Goal: Use online tool/utility: Utilize a website feature to perform a specific function

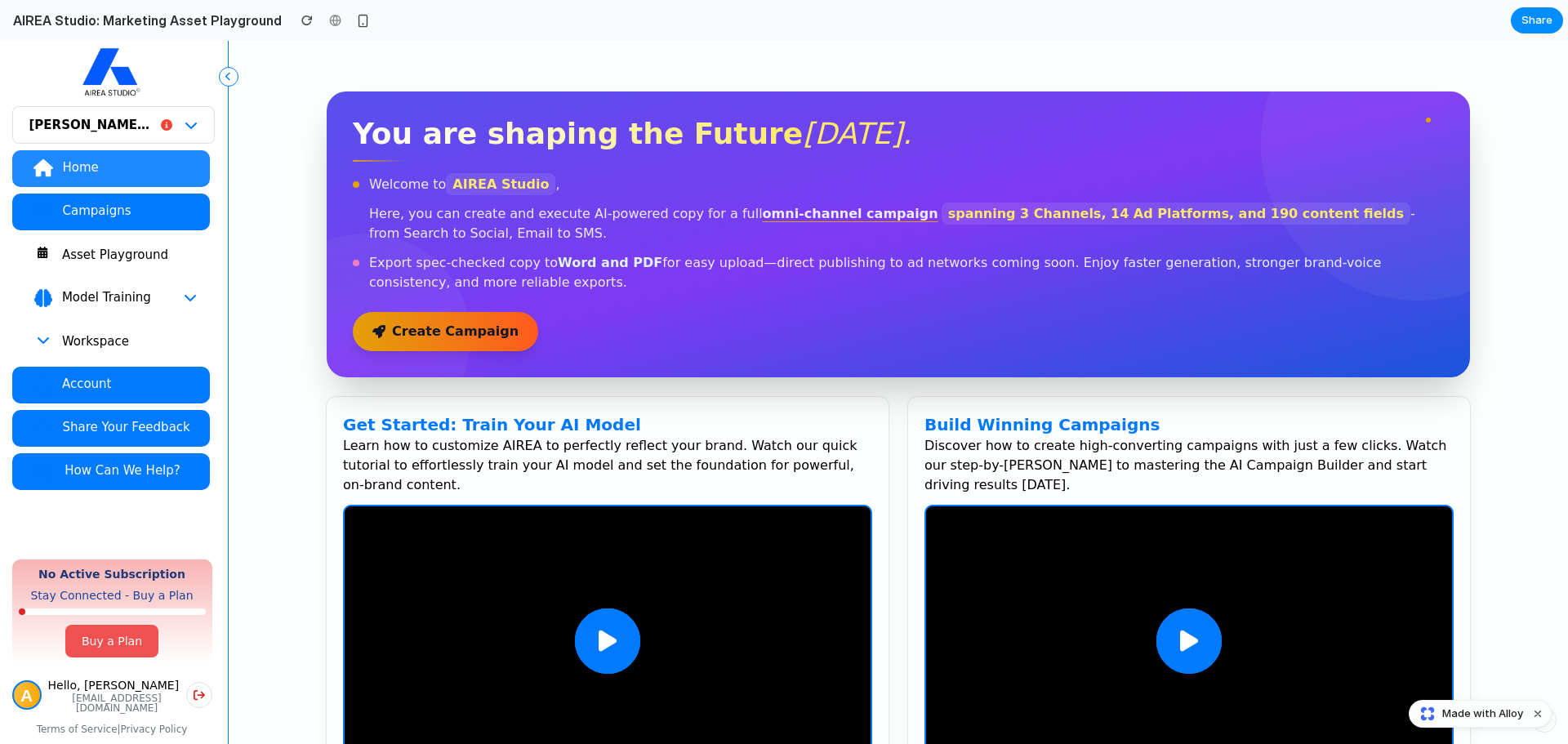
click at [86, 260] on div "Asset Playground" at bounding box center [129, 255] width 136 height 17
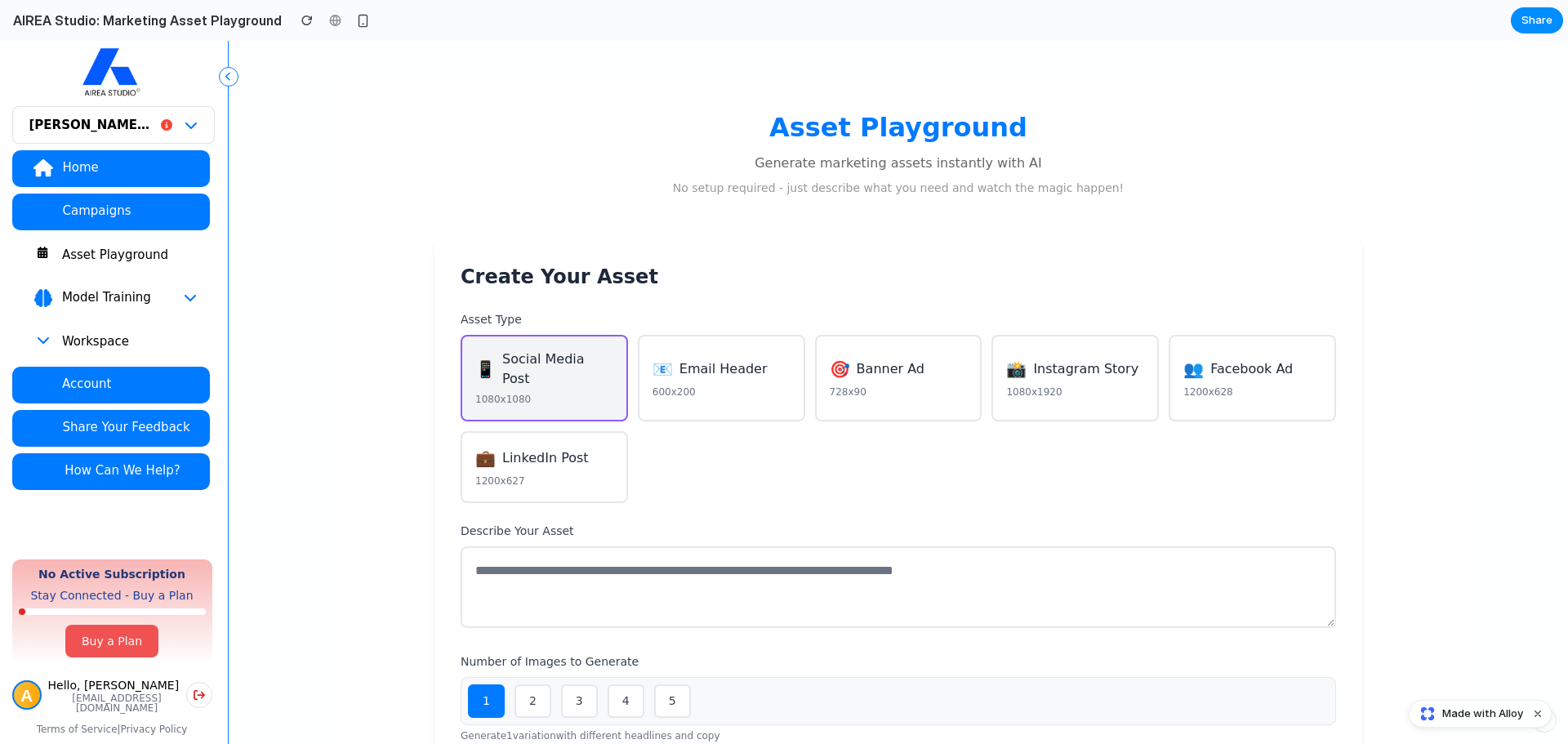
click at [691, 363] on span "Email Header" at bounding box center [723, 369] width 88 height 20
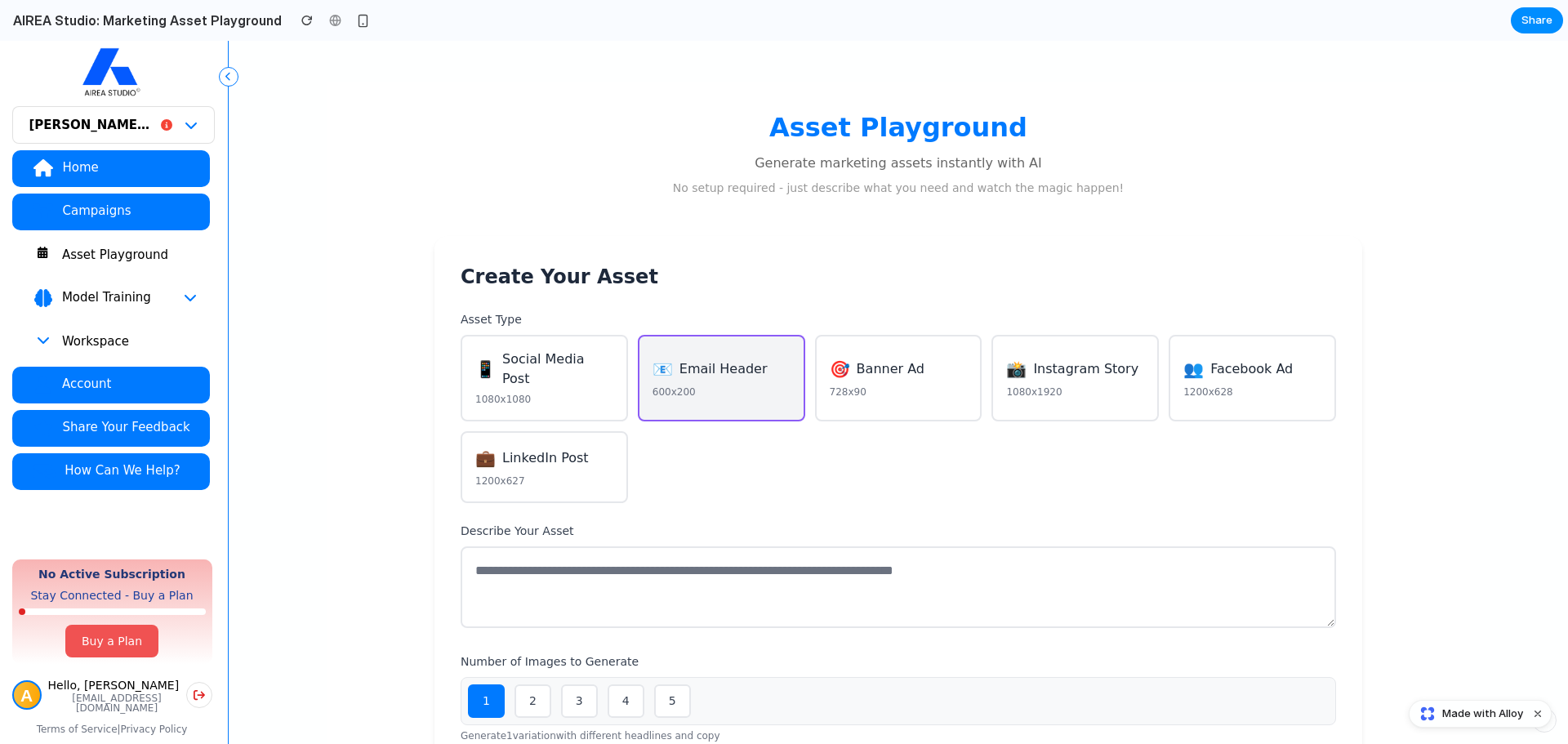
click at [591, 374] on button "📱 Social Media Post 1080x1080" at bounding box center [544, 378] width 167 height 87
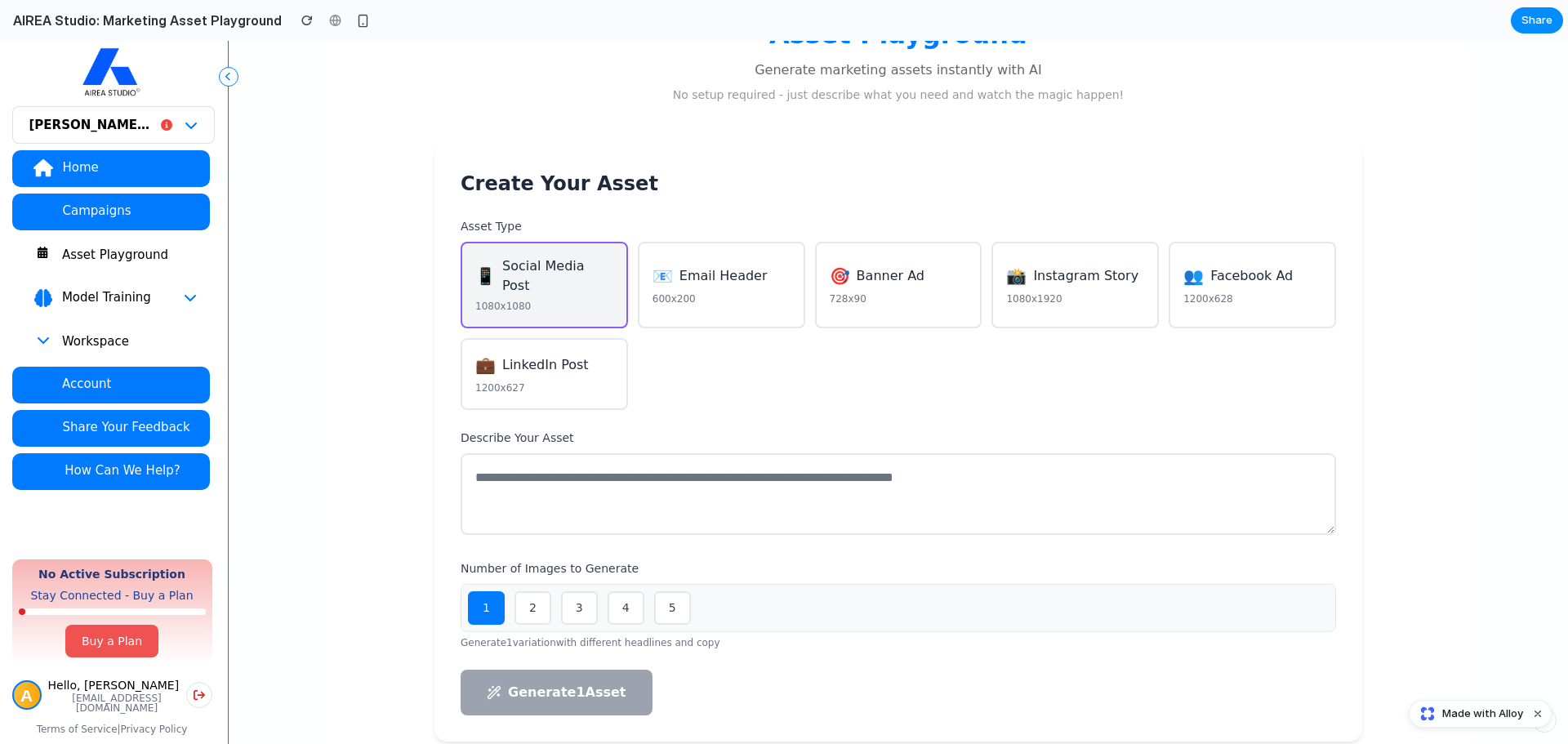
scroll to position [245, 0]
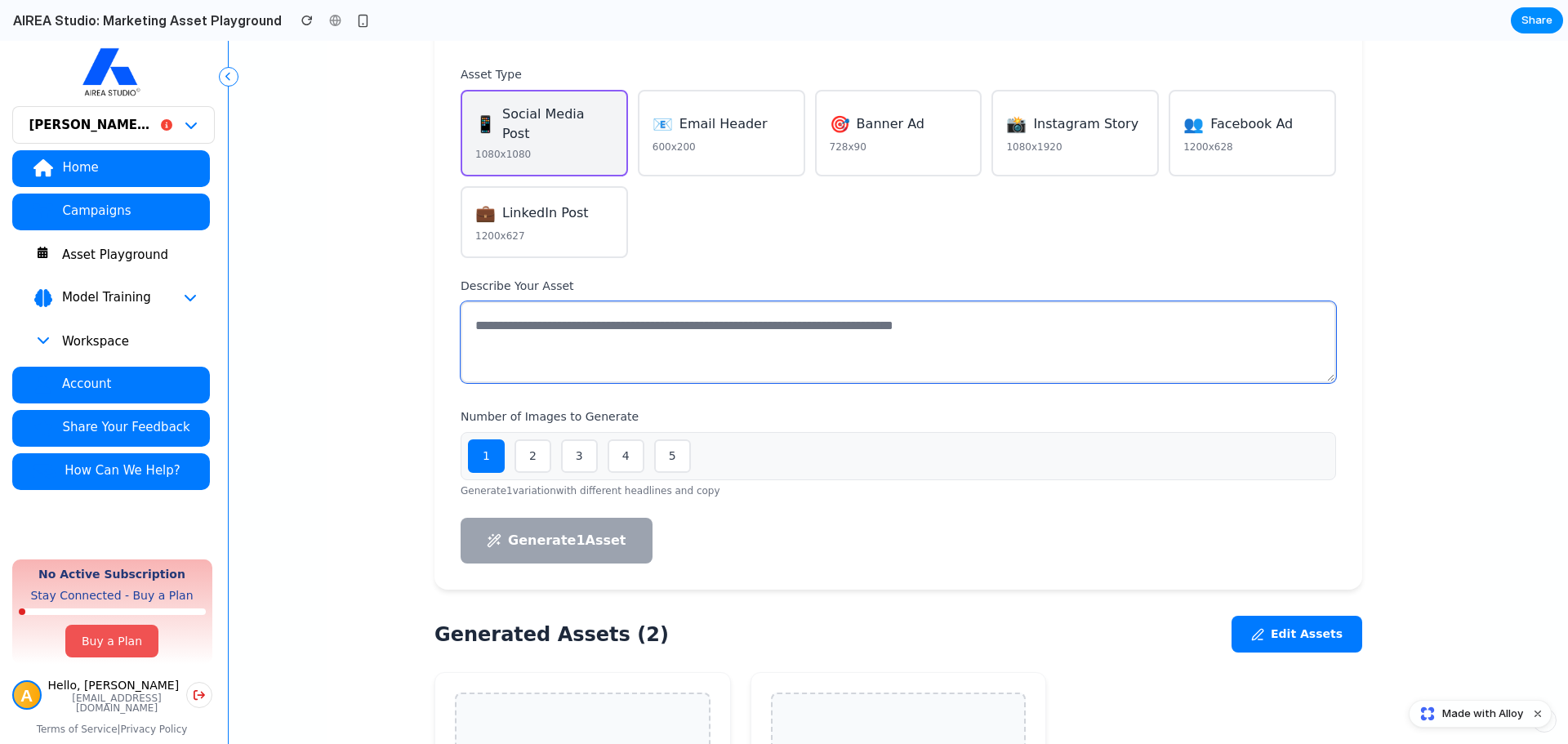
click at [667, 341] on textarea at bounding box center [898, 342] width 876 height 82
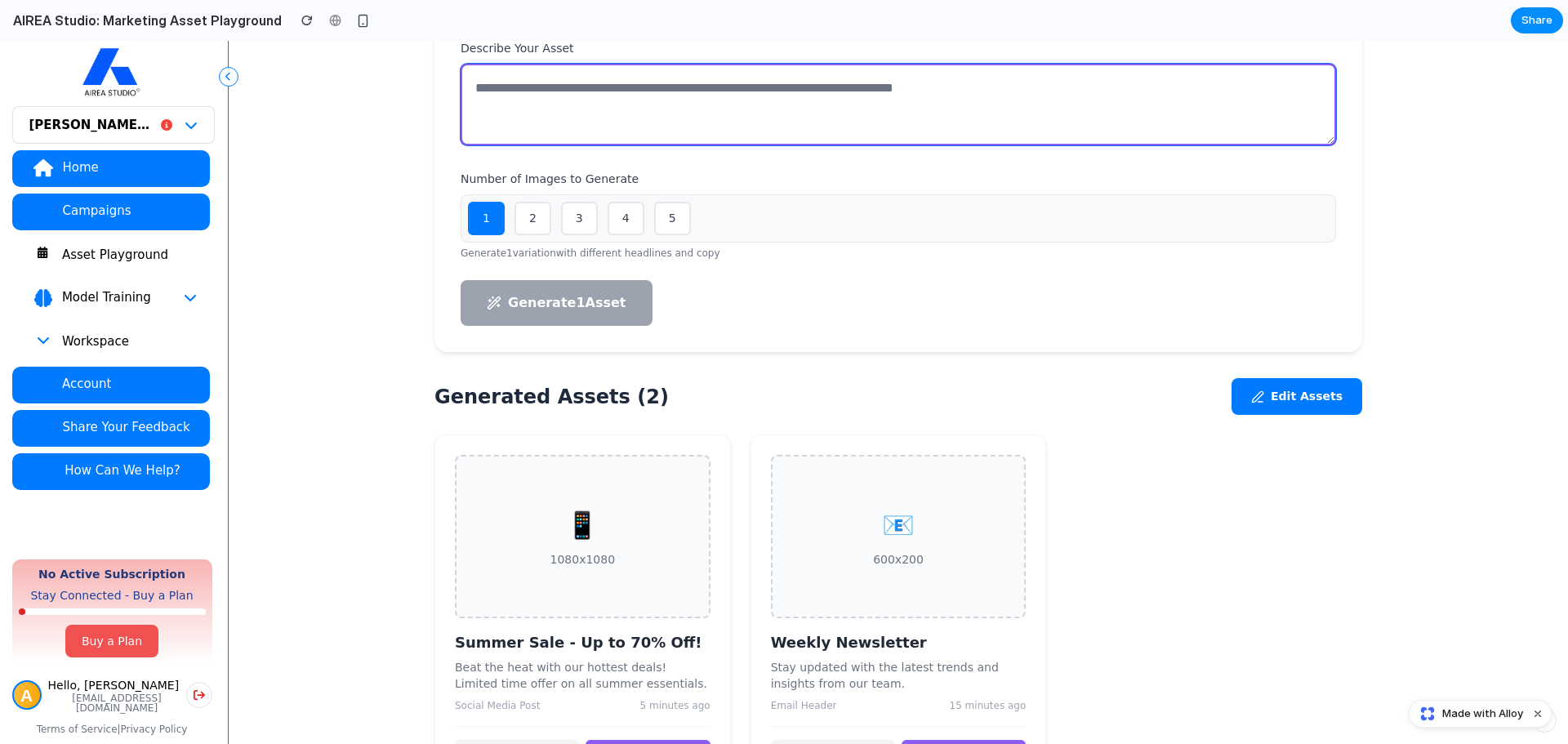
scroll to position [554, 0]
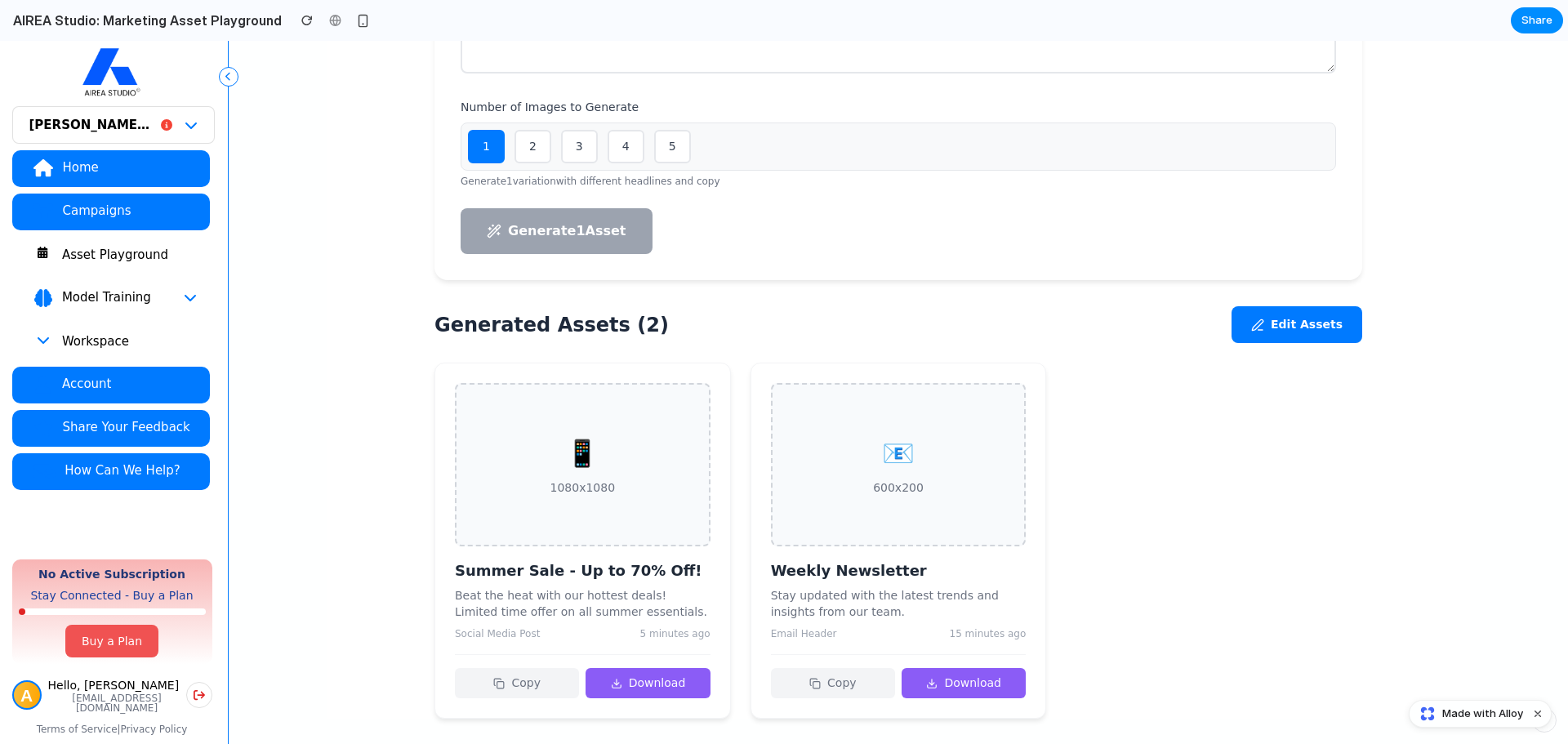
click at [601, 323] on h2 "Generated Assets ( 2 )" at bounding box center [551, 324] width 234 height 29
click at [598, 433] on div "📱" at bounding box center [583, 452] width 65 height 39
click at [114, 250] on div "Asset Playground" at bounding box center [129, 255] width 136 height 17
click at [187, 307] on button "Model Training" at bounding box center [111, 298] width 197 height 37
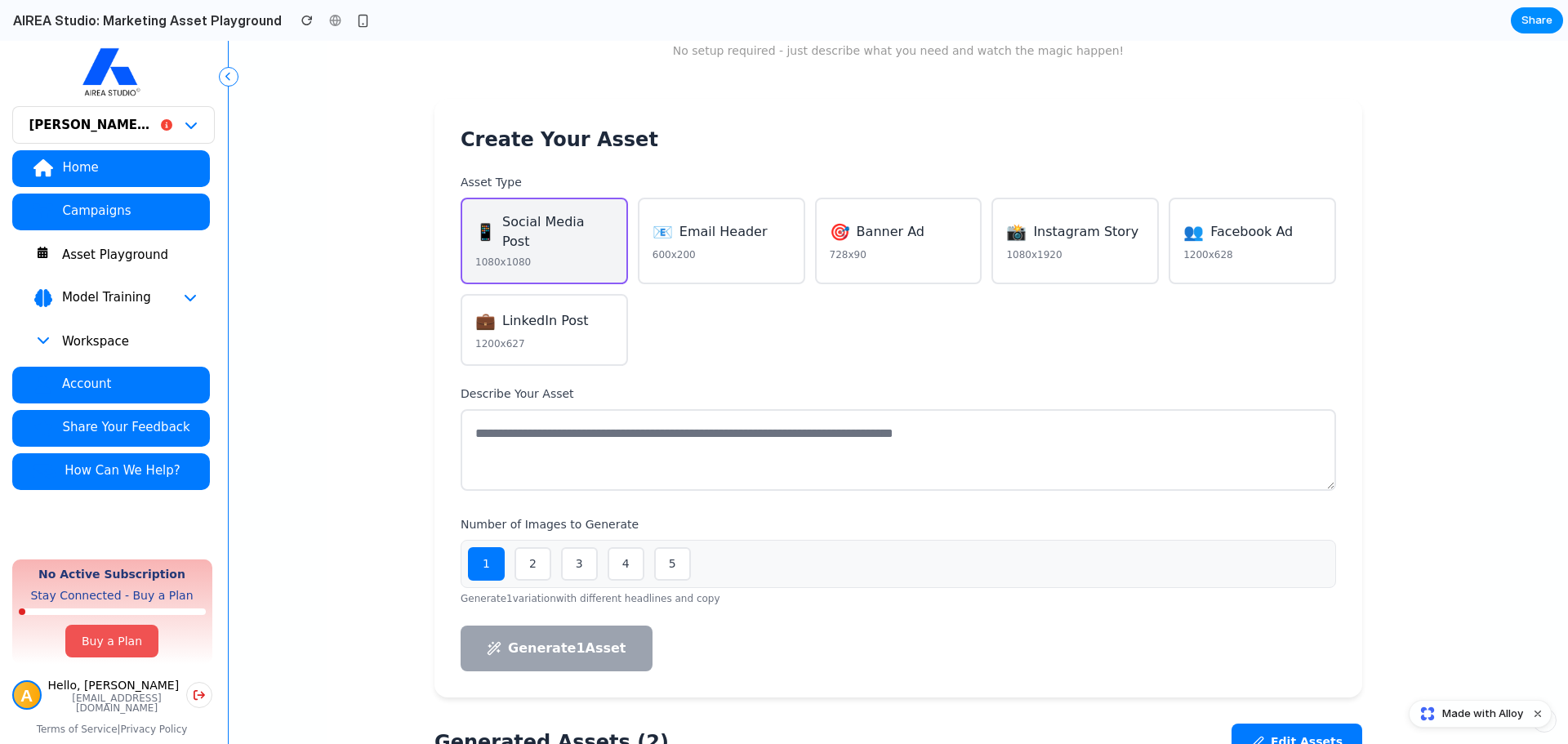
scroll to position [0, 0]
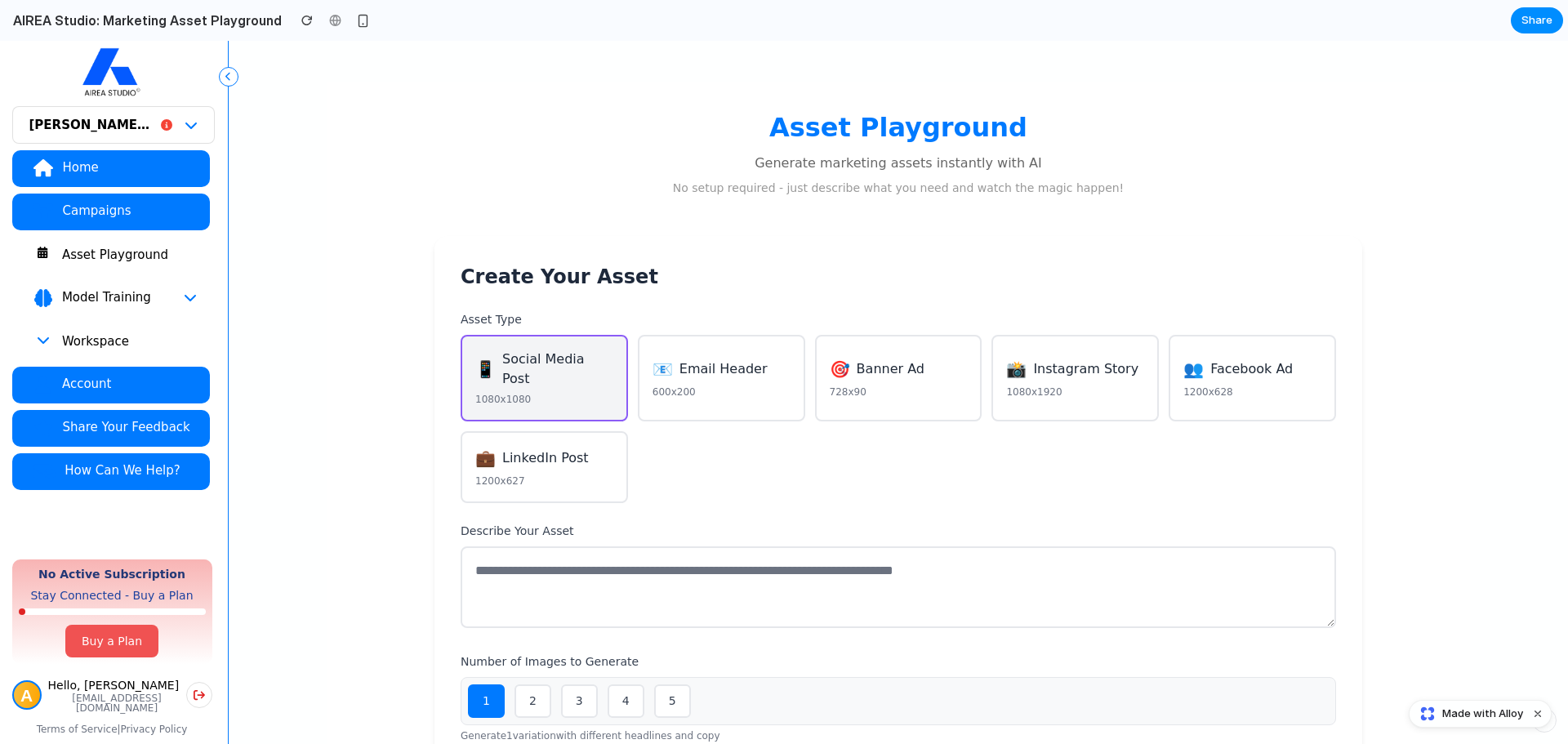
click at [584, 375] on button "📱 Social Media Post 1080x1080" at bounding box center [544, 378] width 167 height 87
click at [620, 582] on textarea at bounding box center [898, 587] width 876 height 82
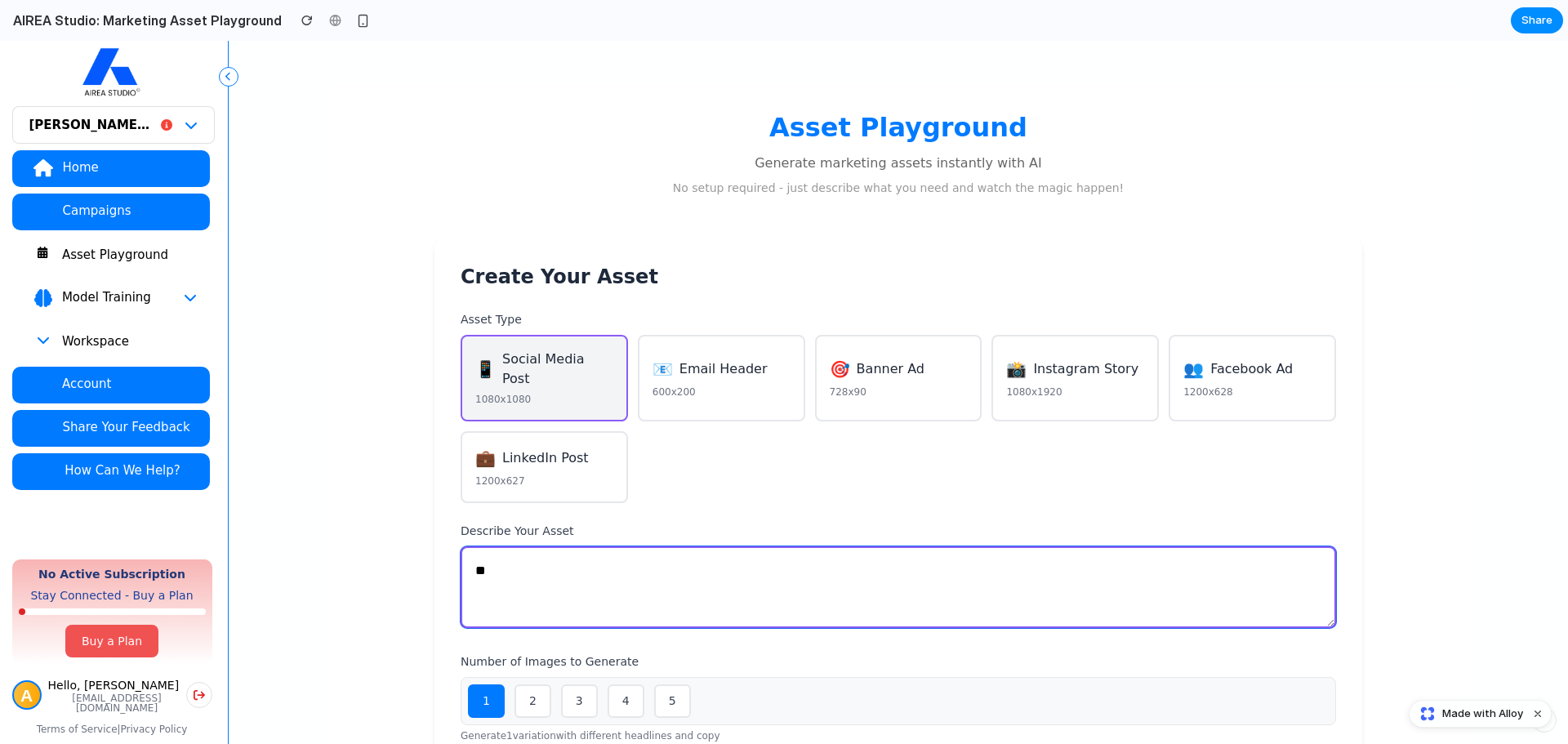
type textarea "*"
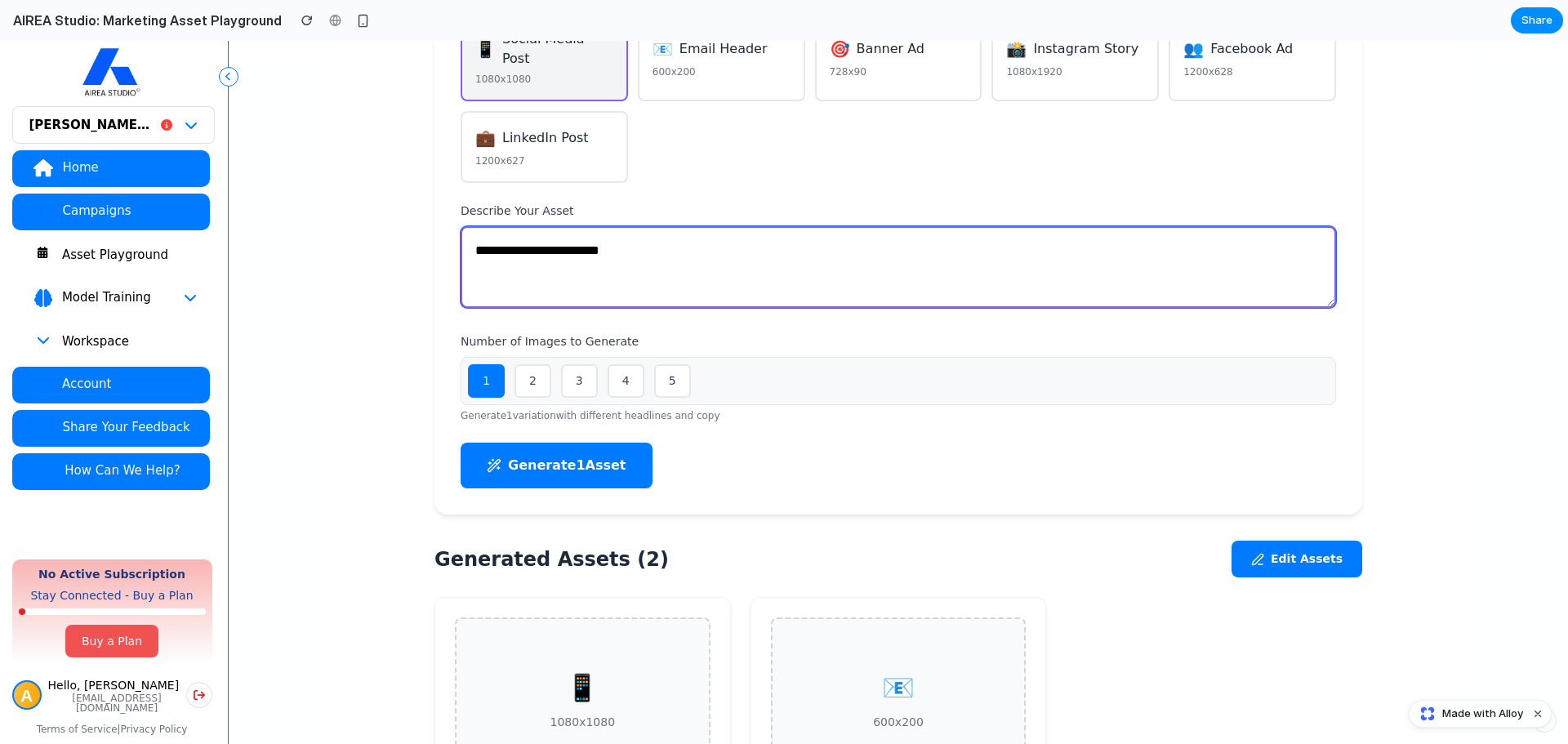
scroll to position [327, 0]
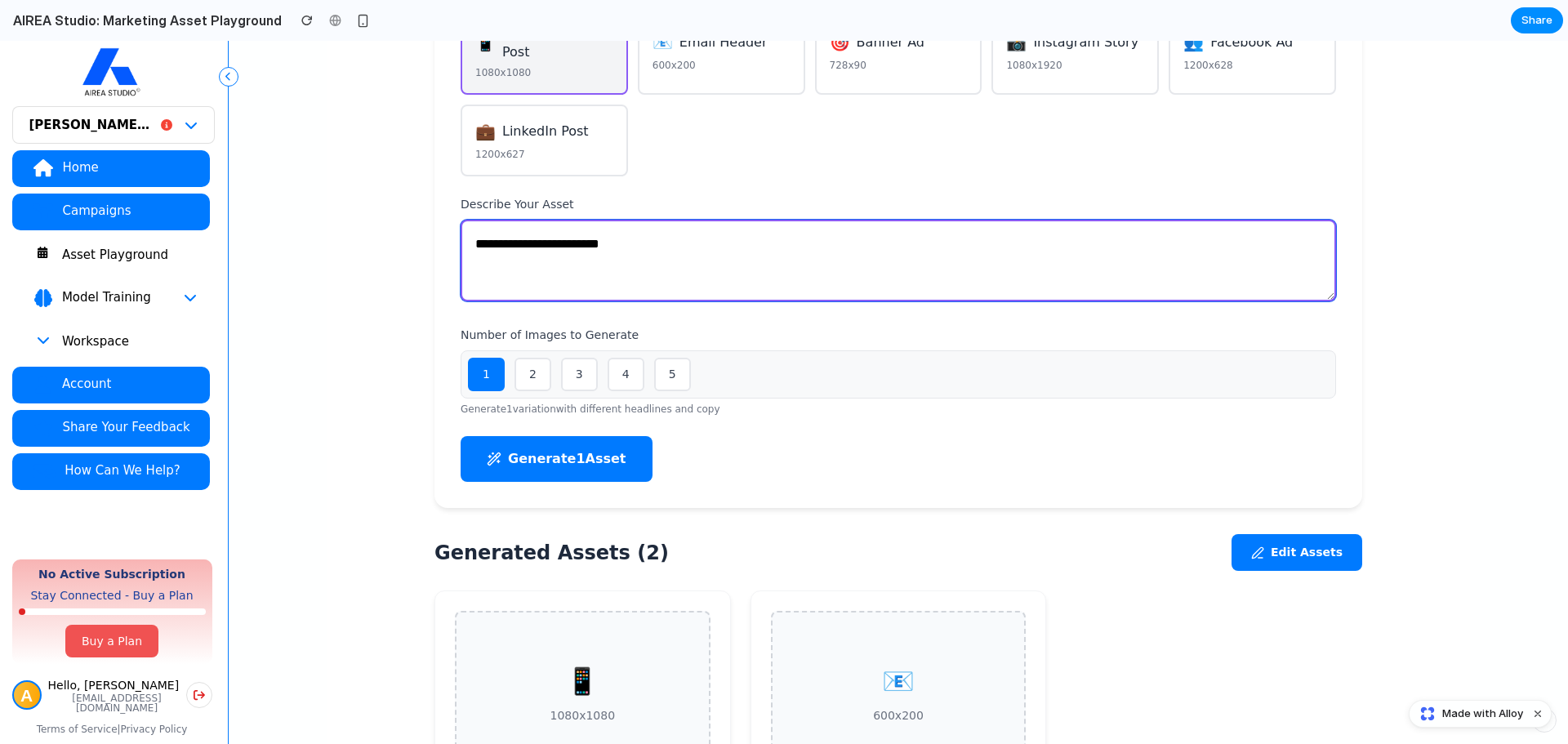
type textarea "**********"
click at [595, 462] on button "Generate 1 Asset" at bounding box center [557, 458] width 192 height 46
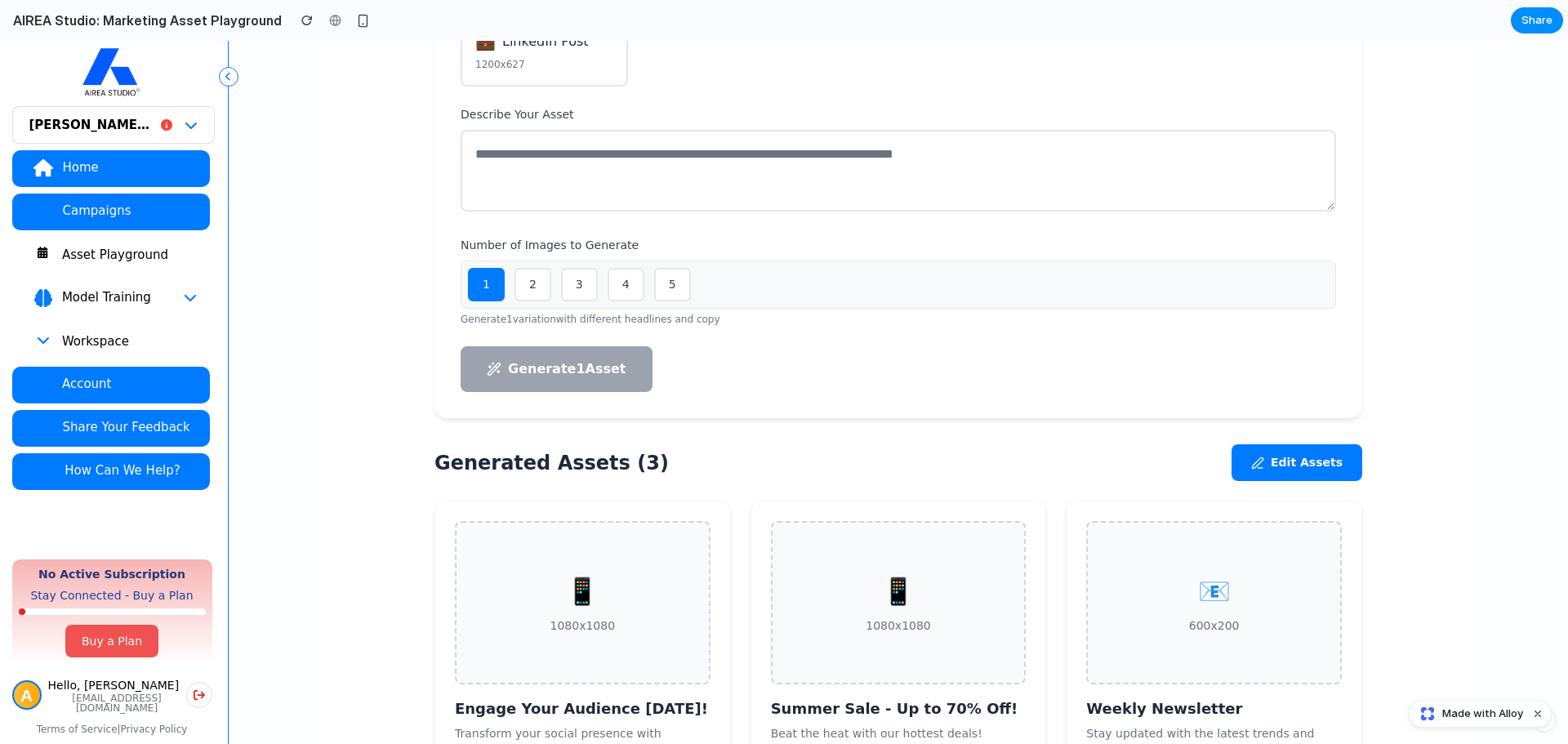
scroll to position [571, 0]
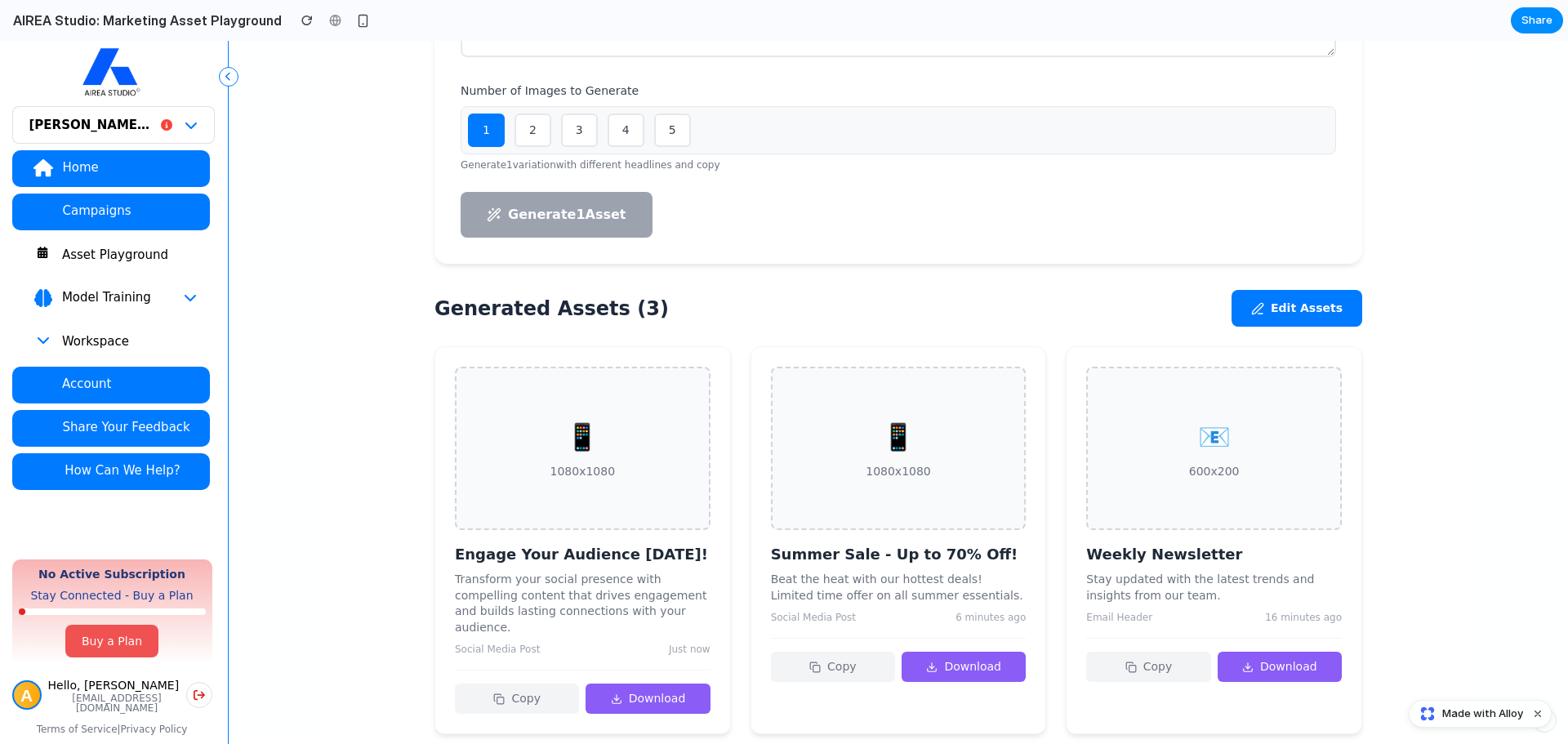
click at [1215, 420] on div "📧" at bounding box center [1214, 437] width 51 height 39
click at [600, 683] on button "Download" at bounding box center [647, 698] width 124 height 30
click at [622, 458] on div "📱 1080x1080" at bounding box center [582, 448] width 256 height 163
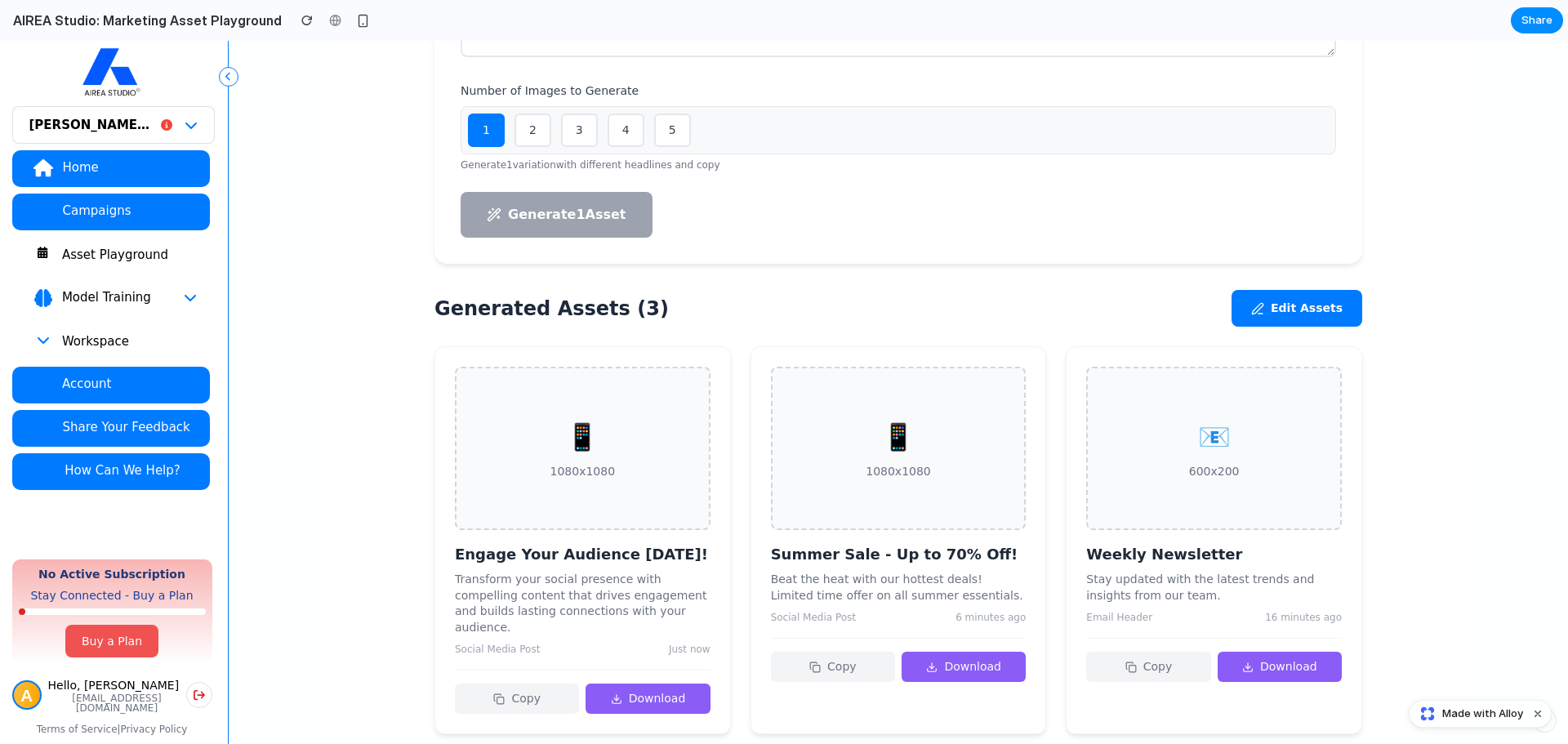
click at [641, 452] on div "📱 1080x1080" at bounding box center [582, 448] width 256 height 163
click at [587, 435] on div "📱" at bounding box center [583, 437] width 65 height 39
click at [1297, 290] on button "Edit Assets" at bounding box center [1296, 308] width 131 height 37
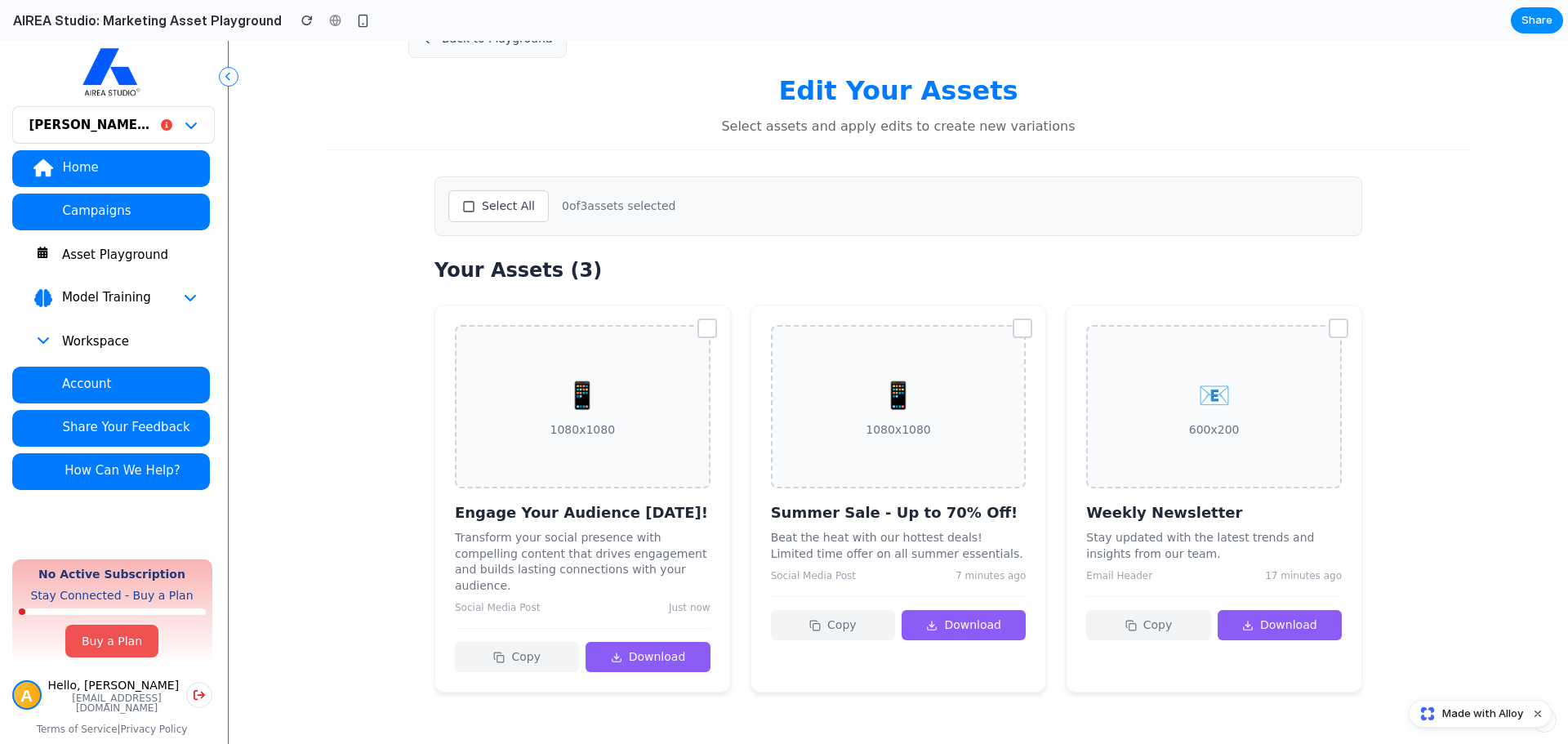
click at [591, 392] on div "📱" at bounding box center [583, 395] width 65 height 39
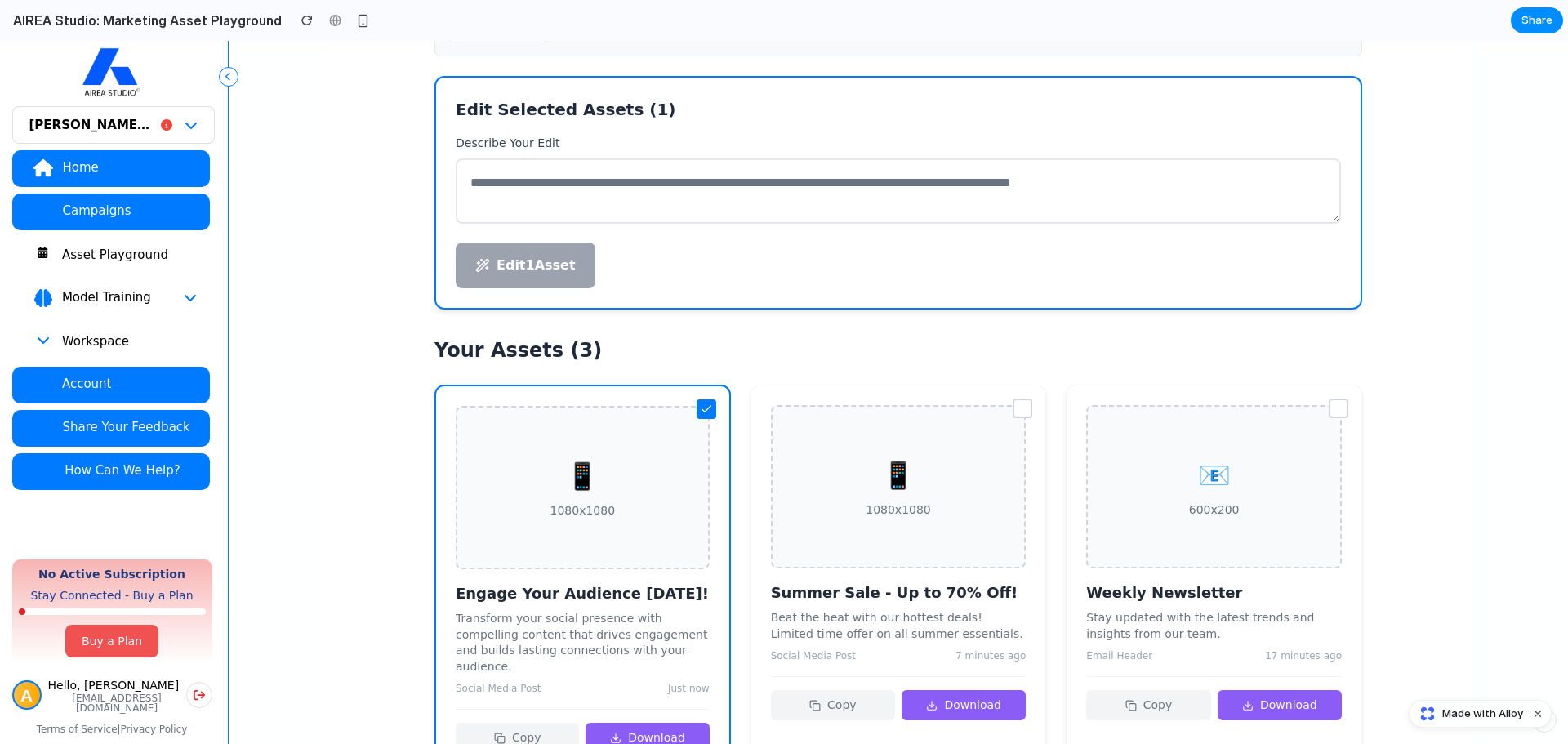
scroll to position [103, 0]
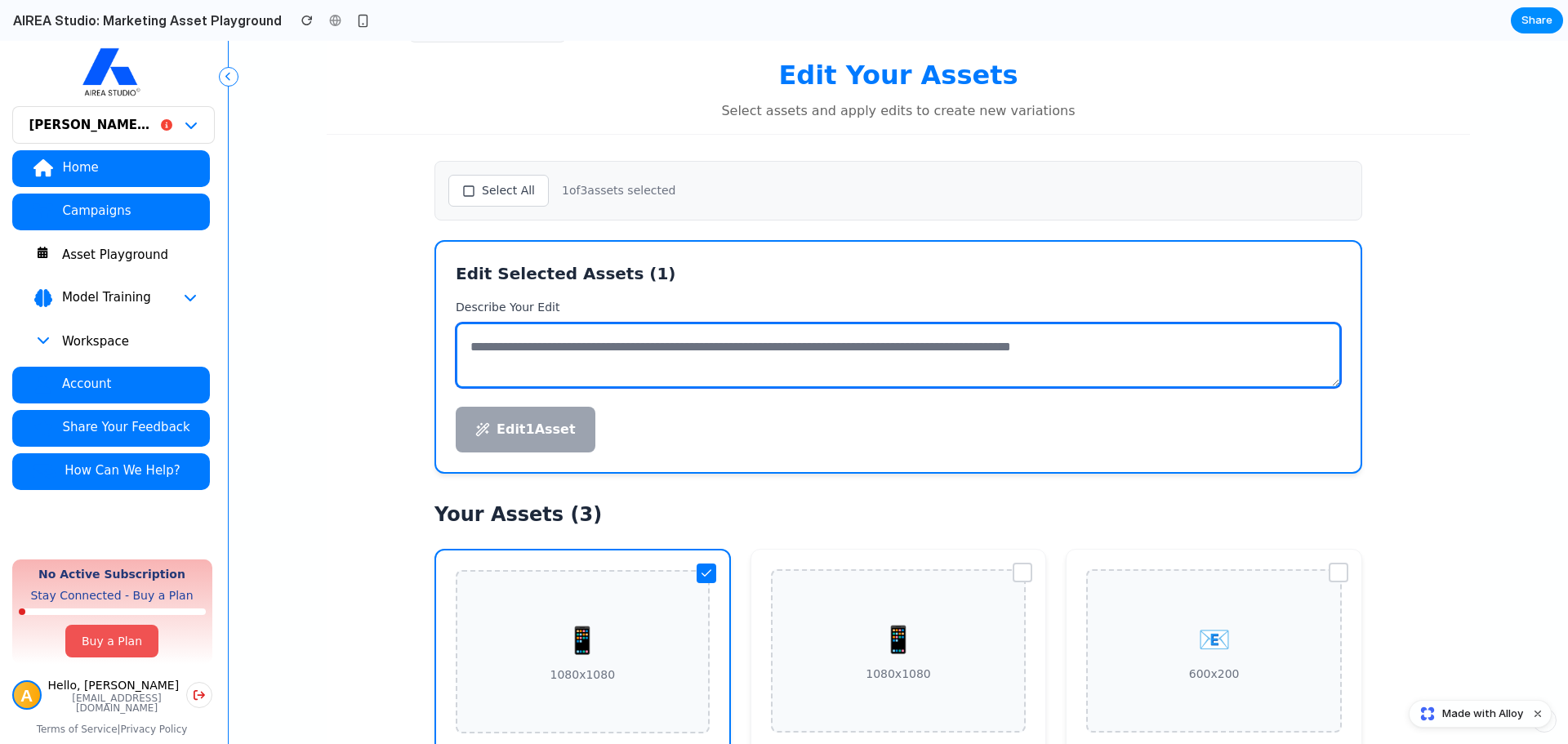
click at [635, 338] on textarea at bounding box center [898, 355] width 885 height 65
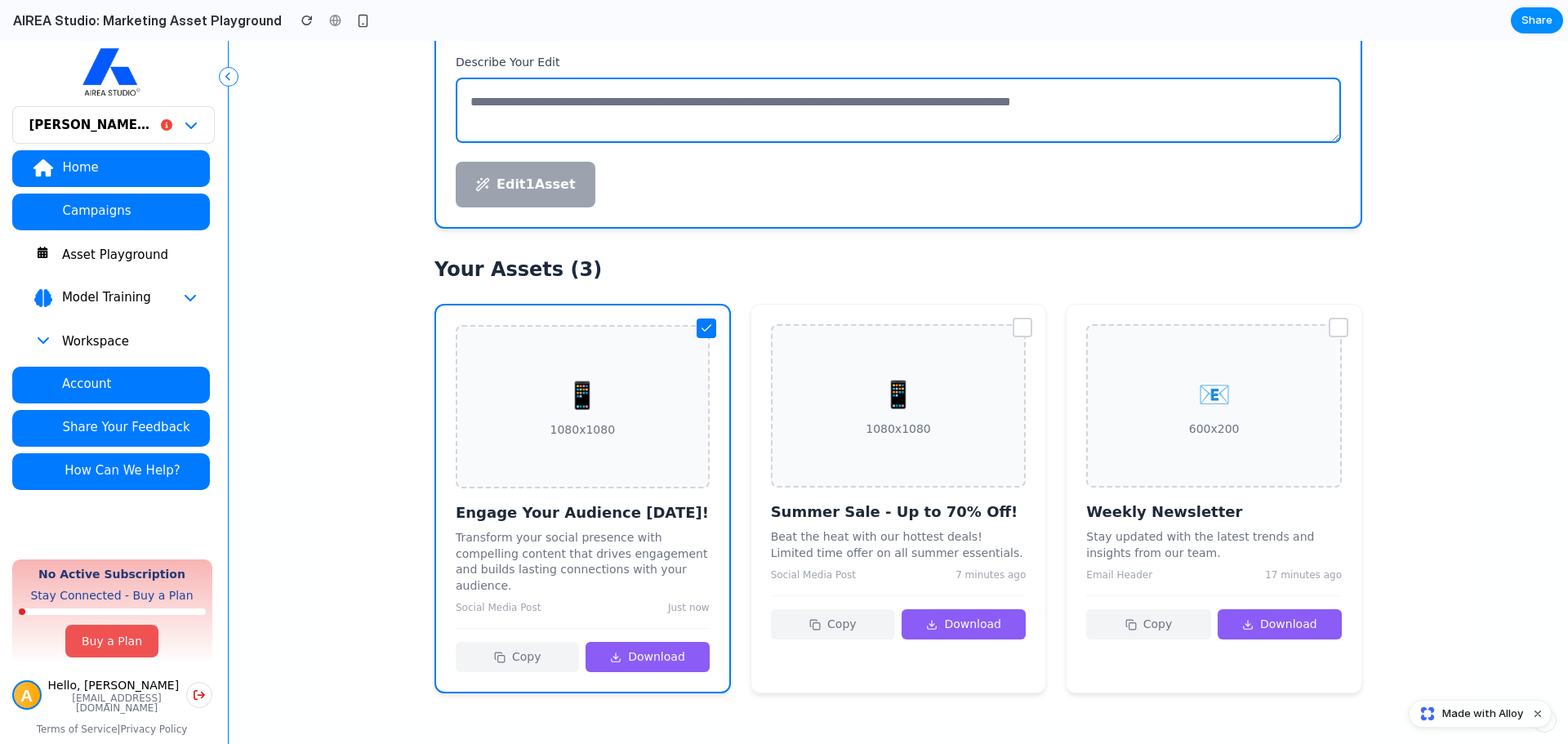
click at [530, 337] on div "📱 1080x1080" at bounding box center [582, 407] width 254 height 163
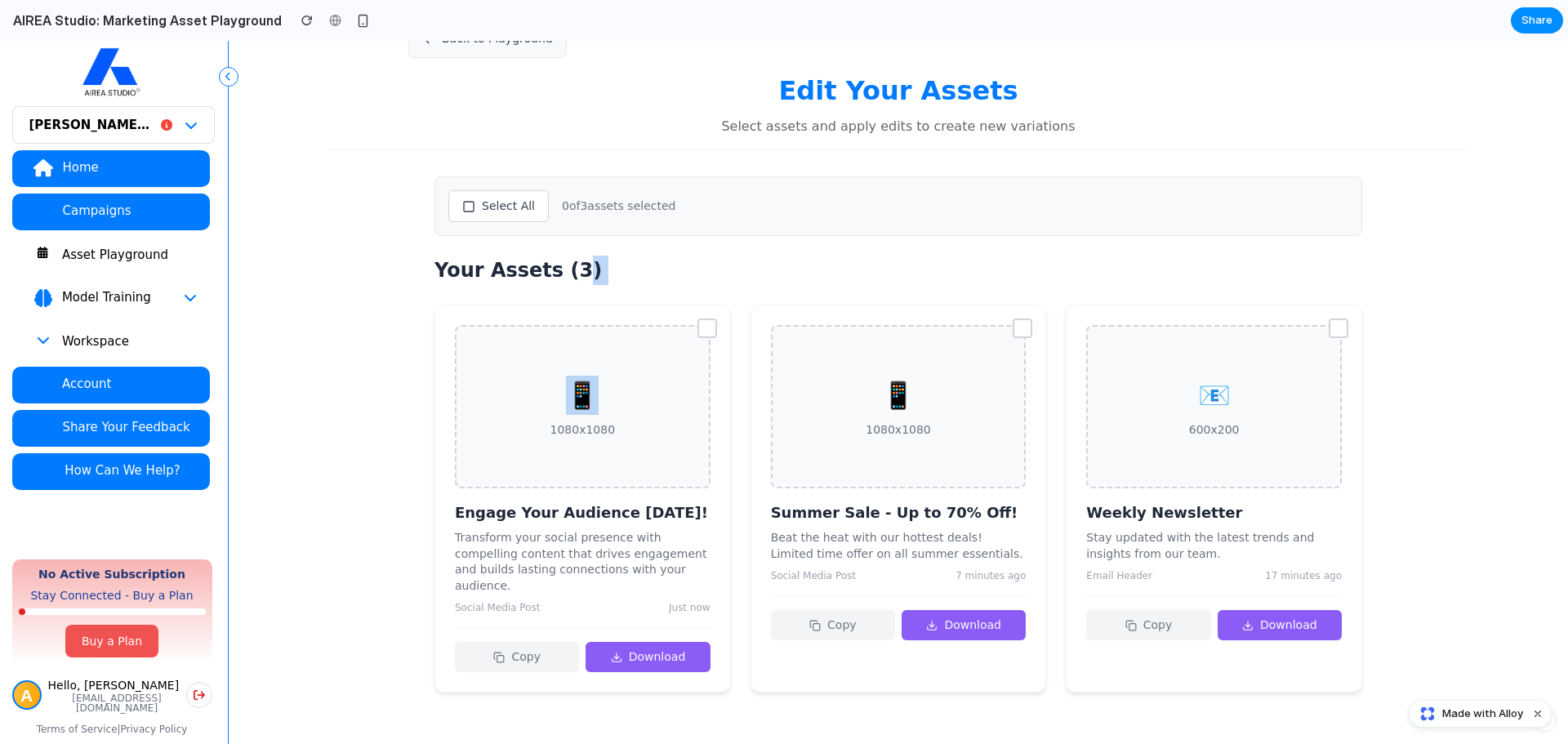
click at [530, 337] on div "📱 1080x1080" at bounding box center [582, 407] width 256 height 163
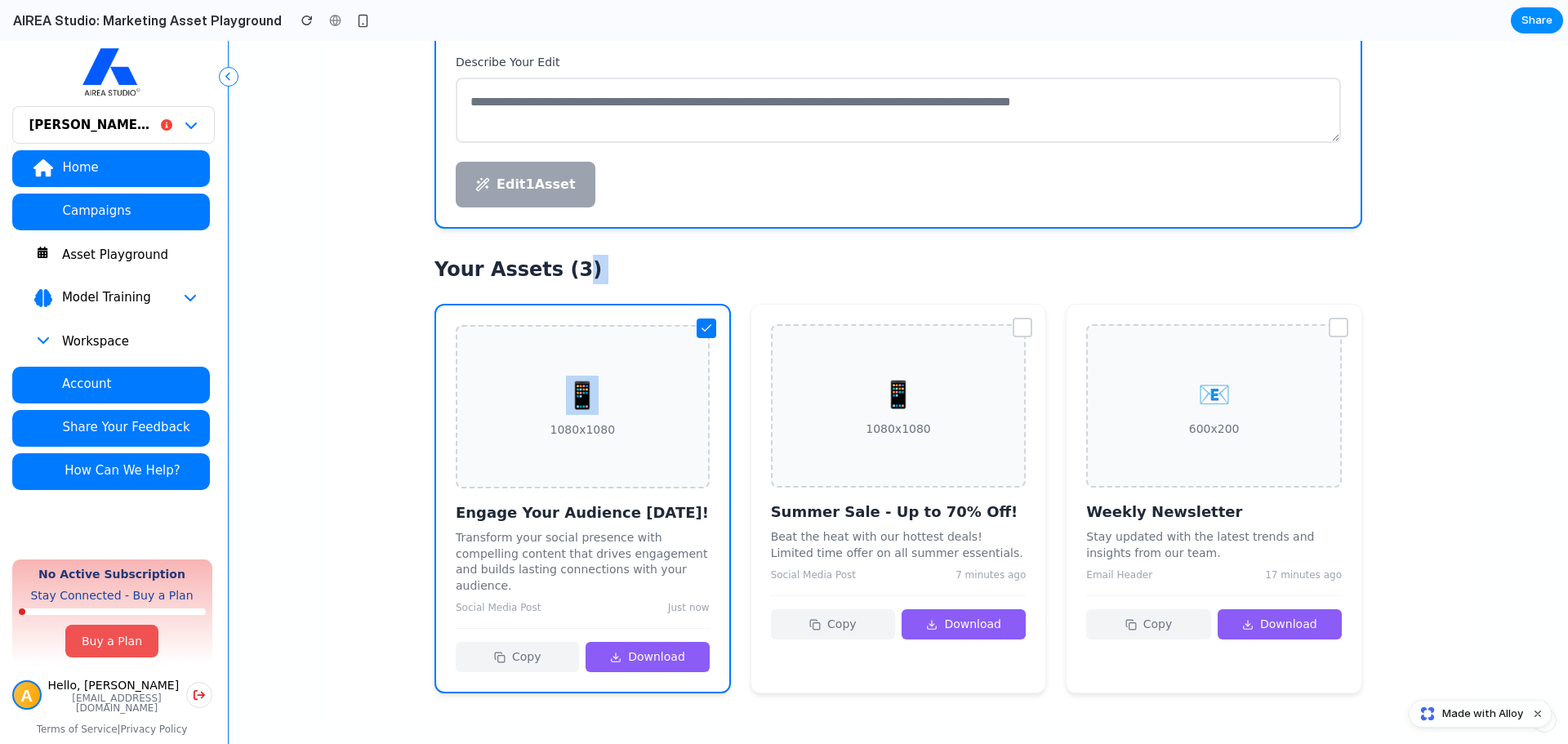
click at [103, 258] on div "Asset Playground" at bounding box center [129, 255] width 136 height 17
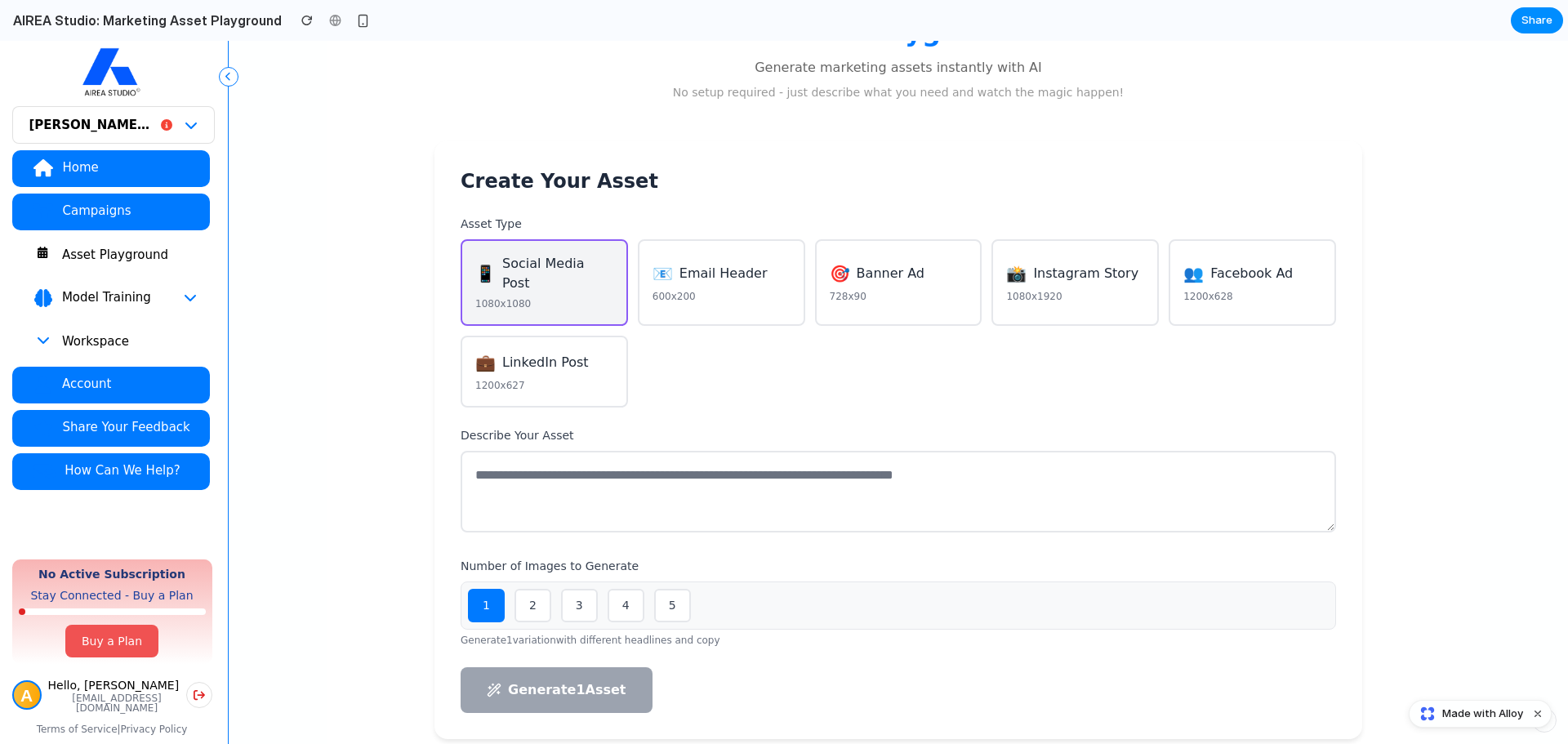
scroll to position [0, 0]
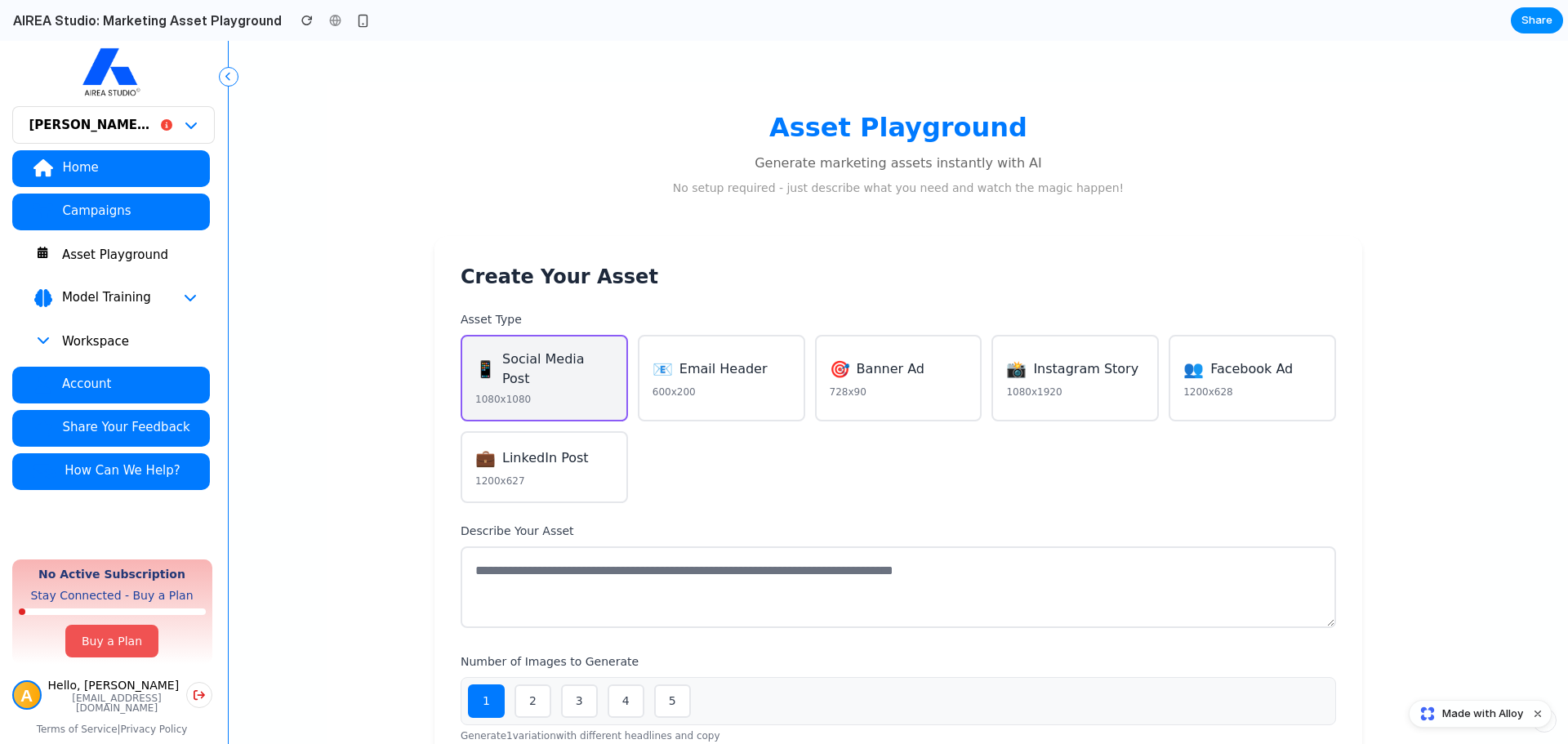
click at [734, 362] on span "Email Header" at bounding box center [723, 369] width 88 height 20
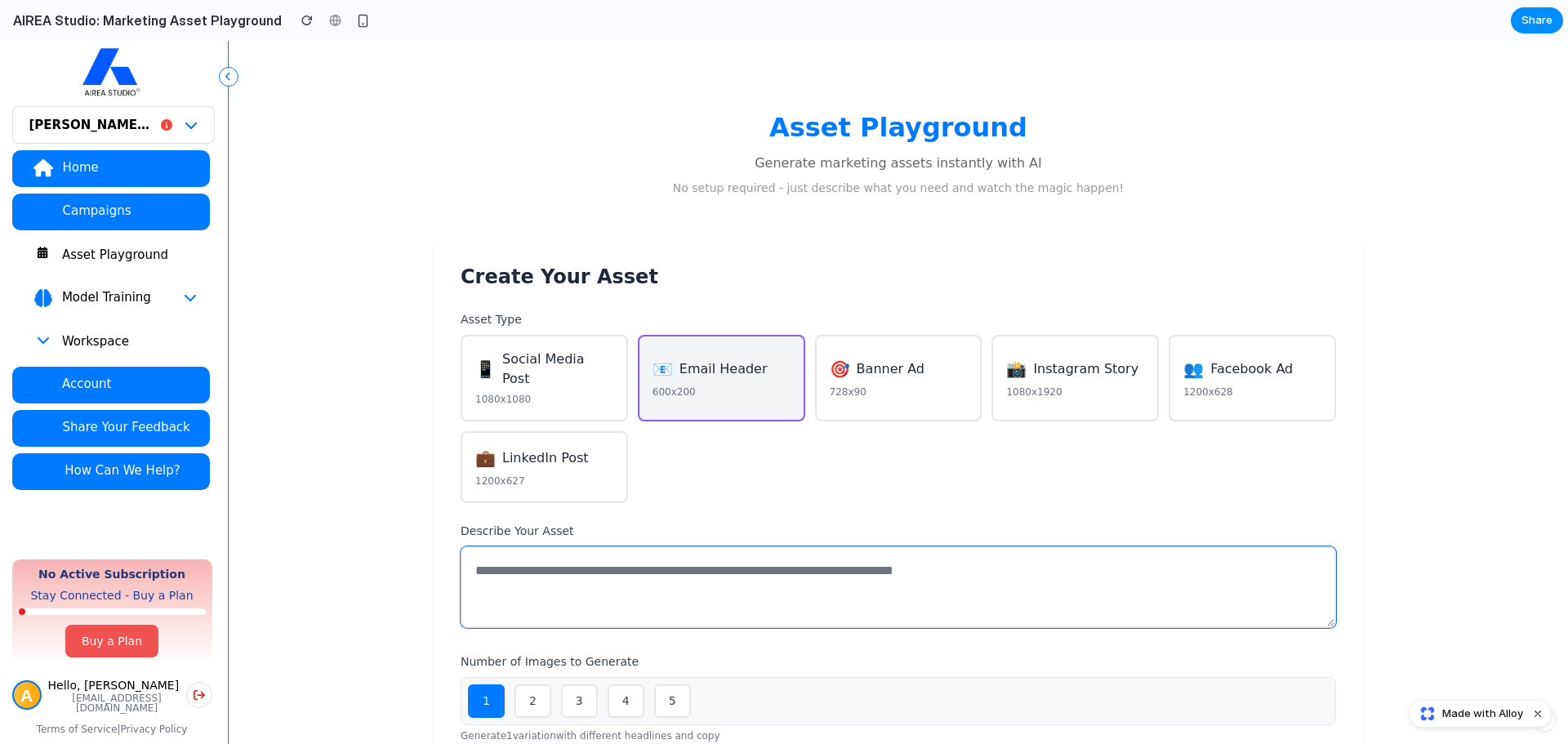
click at [700, 568] on textarea at bounding box center [898, 587] width 876 height 82
click at [1111, 377] on button "📸 Instagram Story 1080x1920" at bounding box center [1075, 378] width 167 height 87
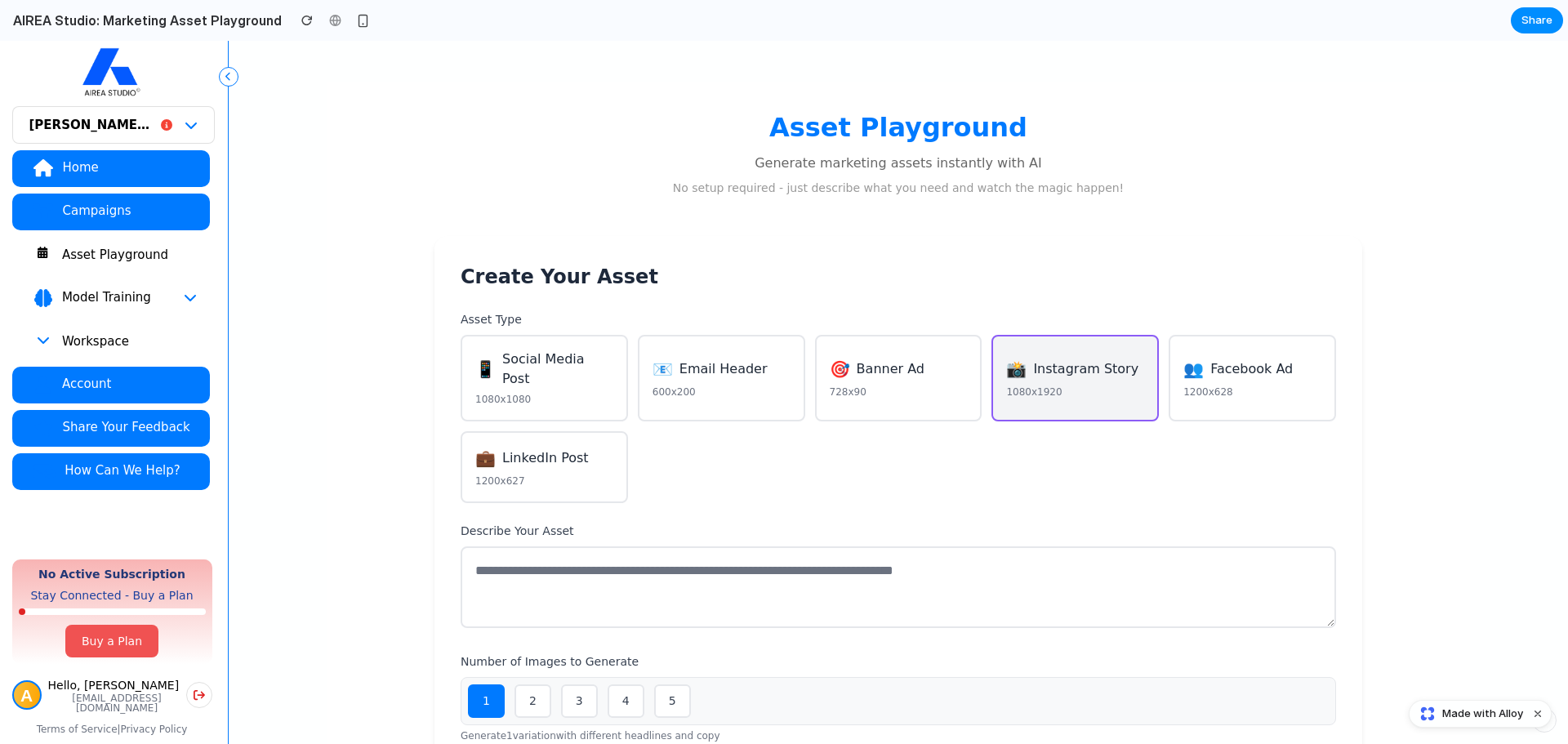
click at [1253, 374] on button "👥 Facebook Ad 1200x628" at bounding box center [1252, 378] width 167 height 87
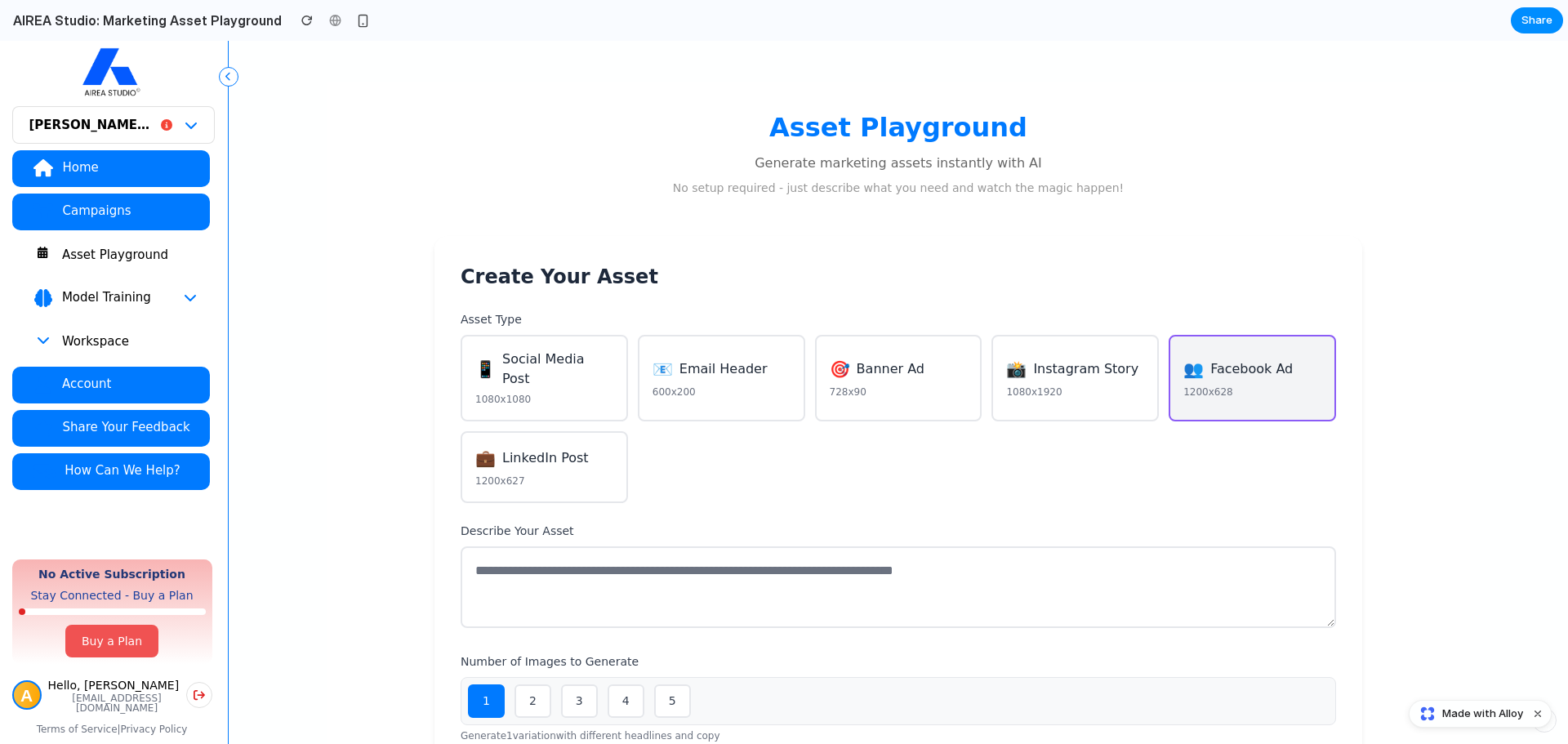
click at [929, 502] on div "Create Your Asset Asset Type 📱 Social Media Post 1080x1080 📧 Email Header 600x2…" at bounding box center [897, 535] width 927 height 598
